Goal: Find specific page/section: Find specific page/section

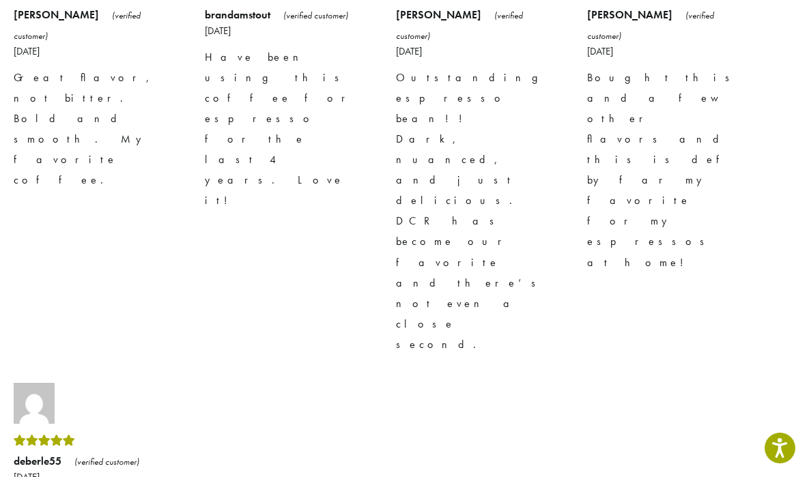
scroll to position [2802, 0]
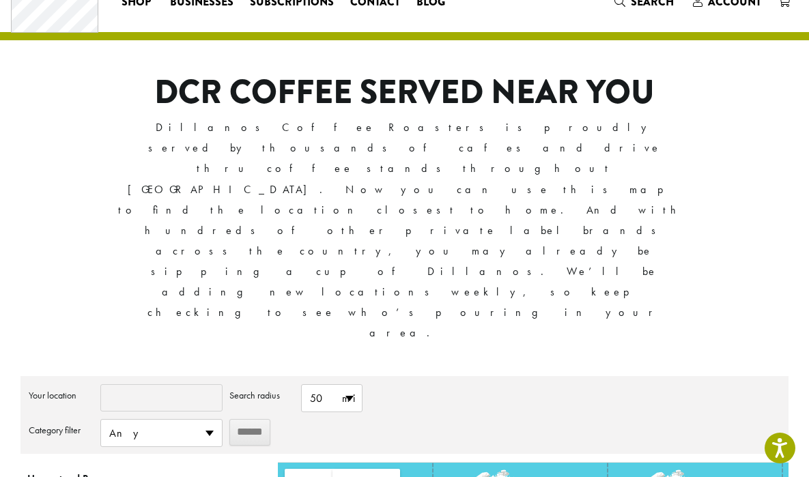
scroll to position [61, 0]
